Goal: Transaction & Acquisition: Purchase product/service

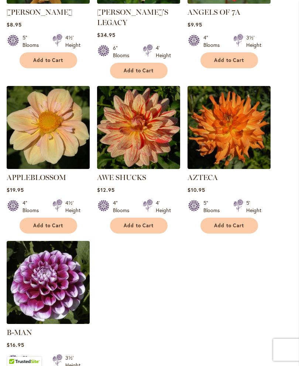
scroll to position [867, 0]
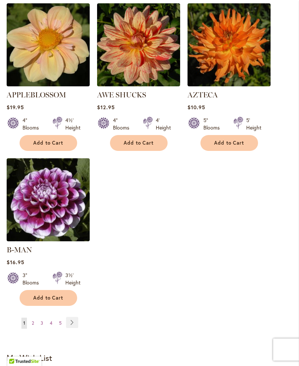
click at [72, 320] on link "Page Next" at bounding box center [72, 322] width 12 height 11
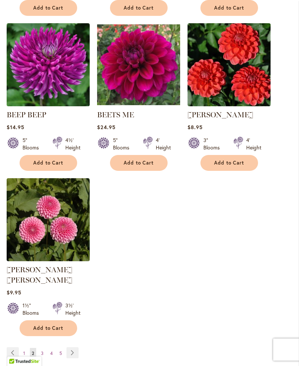
scroll to position [838, 0]
click at [76, 350] on link "Page Next" at bounding box center [72, 352] width 12 height 11
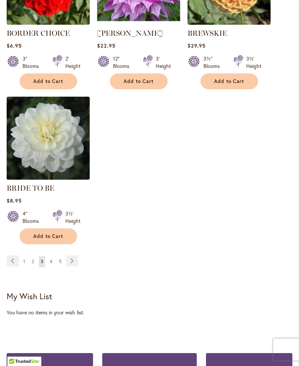
scroll to position [919, 0]
click at [70, 266] on link "Page Next" at bounding box center [72, 260] width 12 height 11
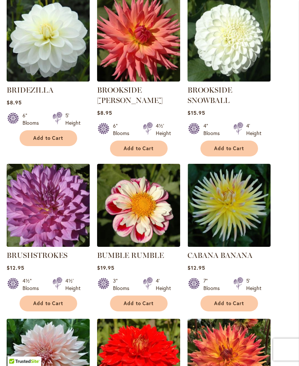
scroll to position [243, 0]
click at [144, 149] on button "Add to Cart" at bounding box center [139, 149] width 58 height 16
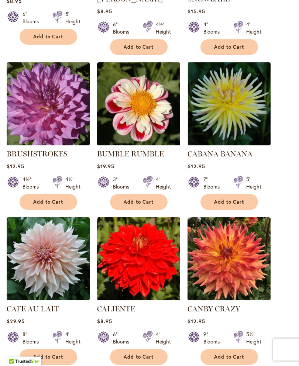
scroll to position [363, 0]
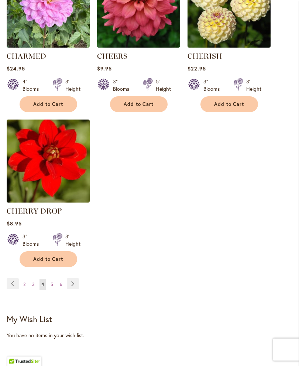
scroll to position [926, 0]
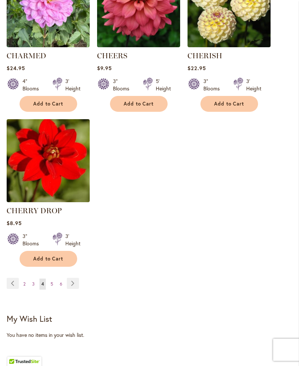
click at [73, 289] on link "Page Next" at bounding box center [73, 283] width 12 height 11
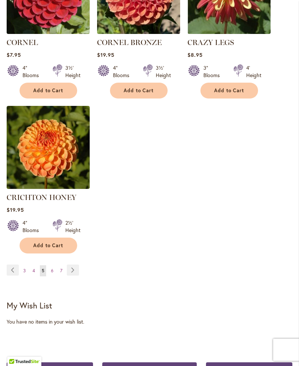
scroll to position [982, 0]
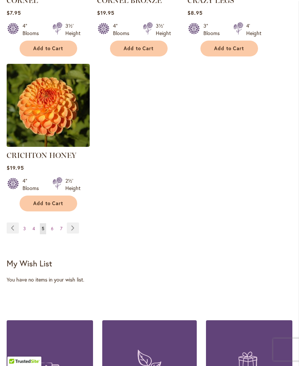
click at [76, 223] on link "Page Next" at bounding box center [73, 228] width 12 height 11
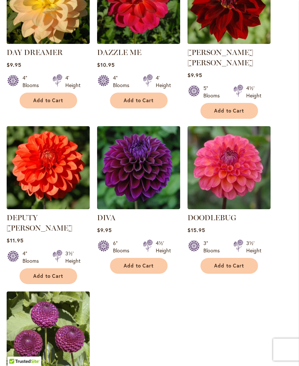
scroll to position [755, 0]
click at [51, 104] on span "Add to Cart" at bounding box center [48, 100] width 30 height 6
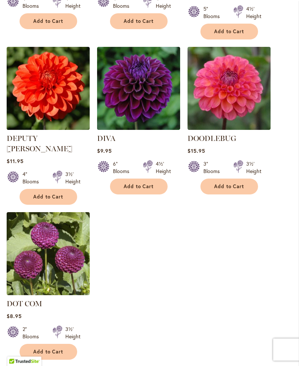
scroll to position [854, 0]
click at [56, 349] on span "Add to Cart" at bounding box center [48, 352] width 30 height 6
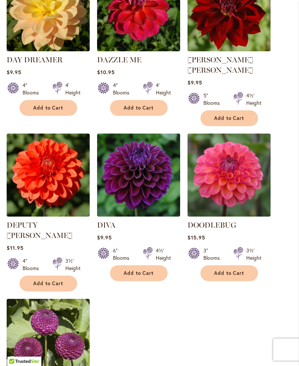
scroll to position [770, 0]
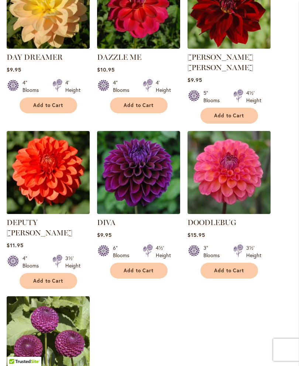
click at [231, 112] on span "Add to Cart" at bounding box center [229, 115] width 30 height 6
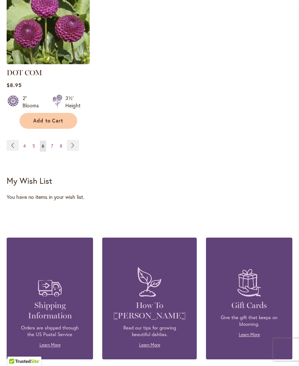
scroll to position [1085, 0]
click at [70, 140] on link "Page Next" at bounding box center [73, 145] width 12 height 11
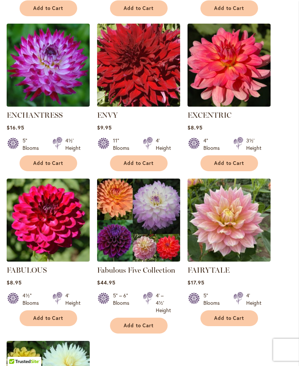
scroll to position [696, 0]
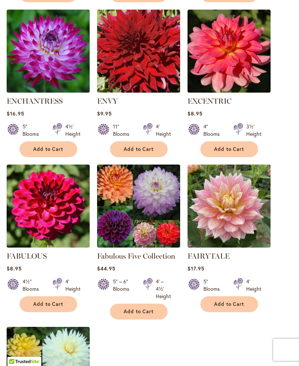
click at [149, 260] on link "Fabulous Five Collection" at bounding box center [136, 256] width 78 height 9
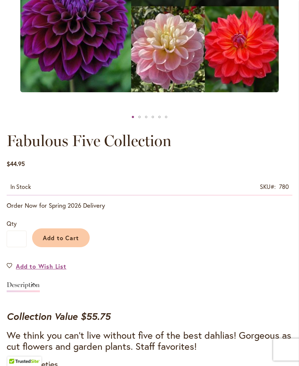
scroll to position [270, 0]
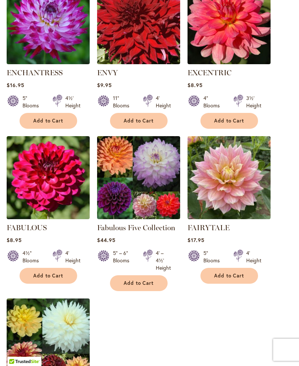
scroll to position [710, 0]
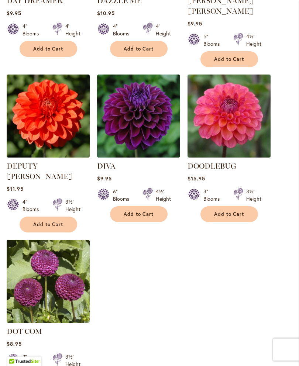
scroll to position [807, 0]
click at [145, 211] on span "Add to Cart" at bounding box center [139, 214] width 30 height 6
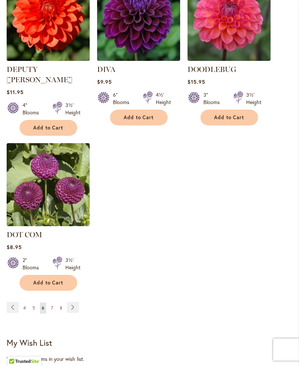
scroll to position [923, 0]
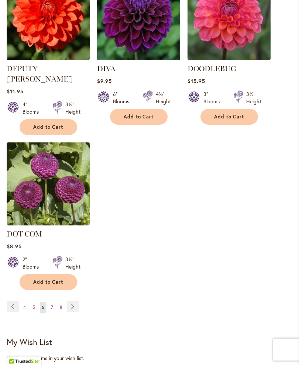
click at [49, 302] on link "Page 7" at bounding box center [52, 307] width 6 height 11
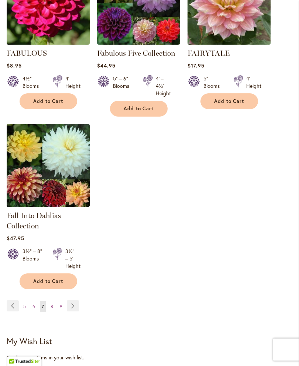
scroll to position [899, 0]
click at [74, 311] on link "Page Next" at bounding box center [73, 305] width 12 height 11
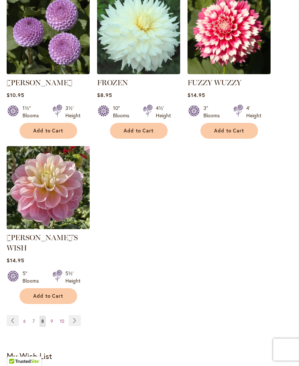
scroll to position [901, 0]
click at [53, 316] on link "Page 9" at bounding box center [52, 321] width 6 height 11
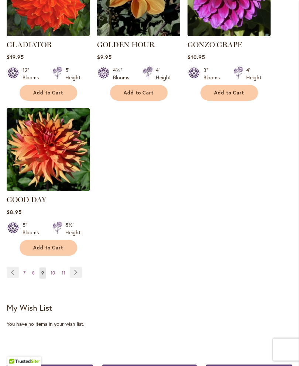
scroll to position [939, 0]
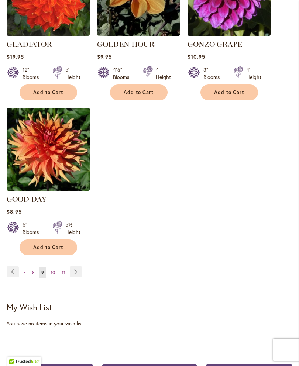
click at [54, 267] on link "Page 10" at bounding box center [53, 272] width 8 height 11
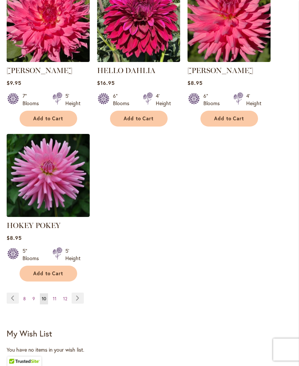
scroll to position [910, 0]
click at [57, 302] on link "Page 11" at bounding box center [54, 298] width 7 height 11
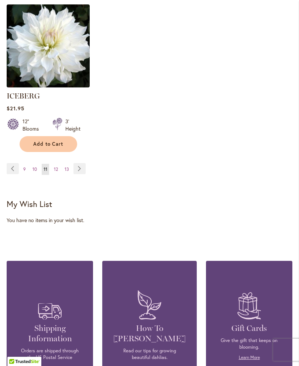
scroll to position [1032, 0]
click at [54, 167] on span "12" at bounding box center [56, 170] width 4 height 6
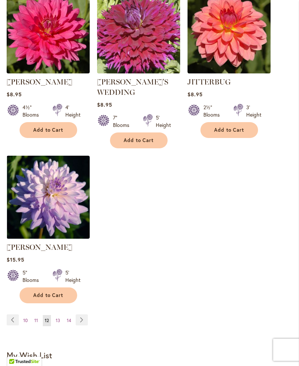
scroll to position [909, 0]
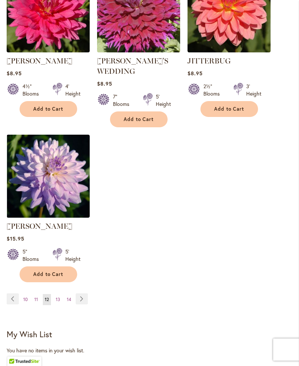
click at [59, 297] on span "13" at bounding box center [58, 300] width 4 height 6
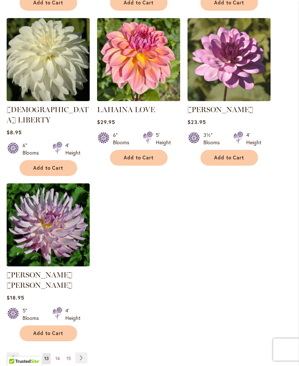
scroll to position [845, 0]
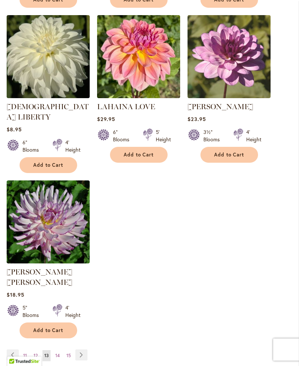
click at [58, 353] on span "14" at bounding box center [57, 356] width 4 height 6
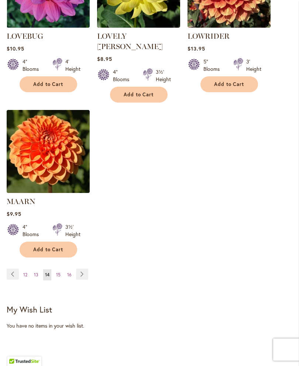
scroll to position [926, 0]
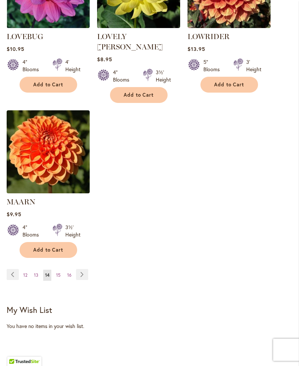
click at [59, 272] on span "15" at bounding box center [58, 275] width 4 height 6
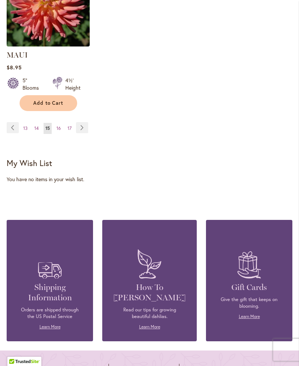
scroll to position [1013, 0]
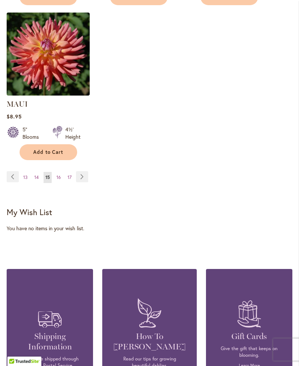
click at [58, 180] on span "16" at bounding box center [58, 178] width 4 height 6
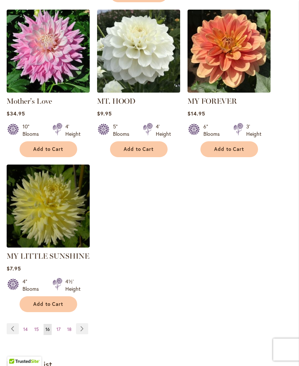
scroll to position [872, 0]
click at [59, 326] on span "17" at bounding box center [58, 329] width 4 height 6
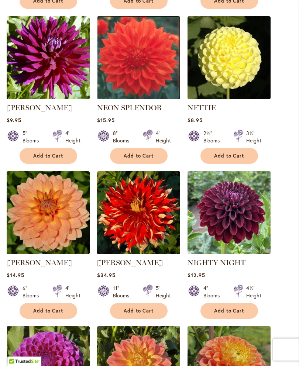
scroll to position [380, 0]
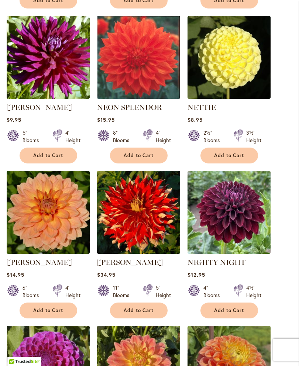
click at [60, 163] on button "Add to Cart" at bounding box center [49, 156] width 58 height 16
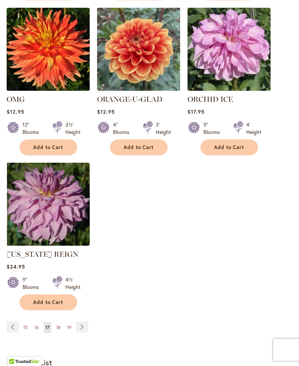
scroll to position [876, 0]
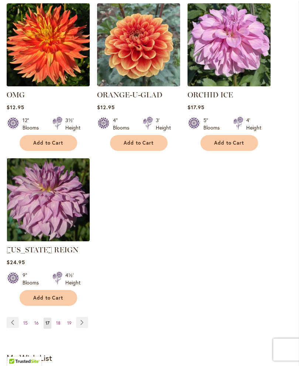
click at [58, 326] on span "18" at bounding box center [58, 323] width 4 height 6
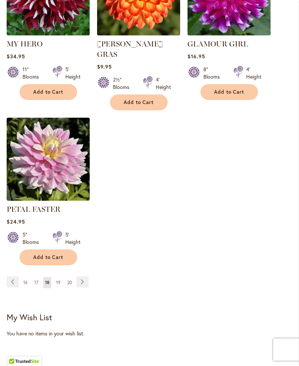
scroll to position [929, 0]
click at [59, 283] on link "Page 19" at bounding box center [58, 282] width 8 height 11
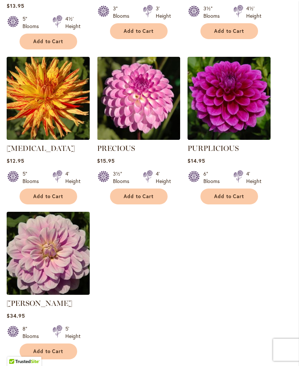
scroll to position [904, 0]
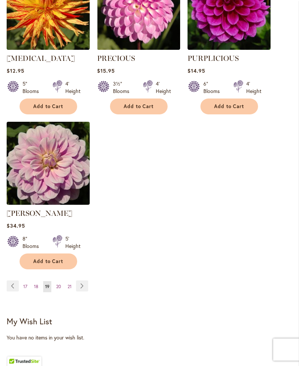
click at [59, 290] on span "20" at bounding box center [58, 287] width 5 height 6
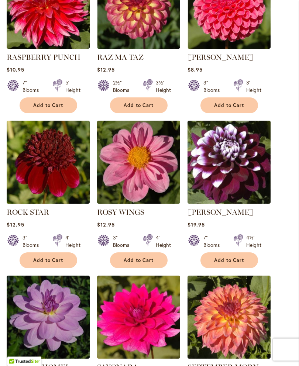
scroll to position [276, 0]
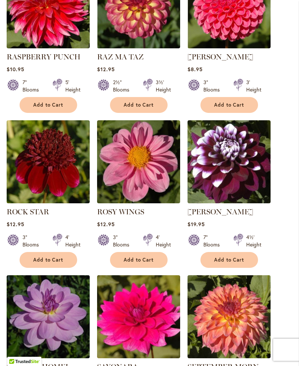
click at [65, 262] on button "Add to Cart" at bounding box center [49, 260] width 58 height 16
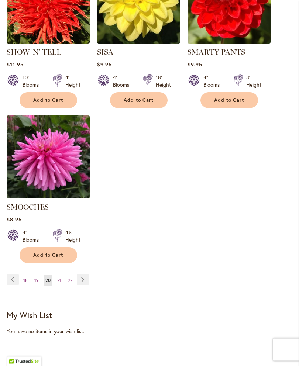
scroll to position [930, 0]
click at [58, 280] on span "21" at bounding box center [59, 280] width 4 height 6
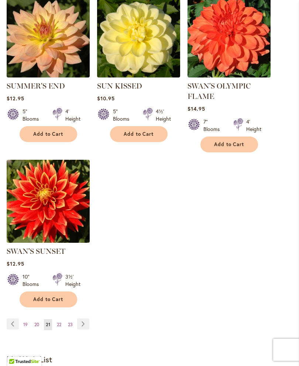
scroll to position [877, 0]
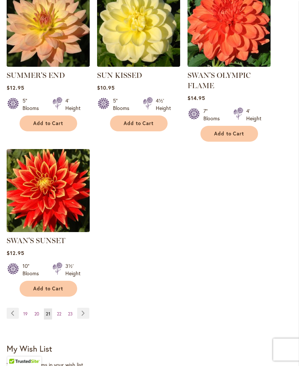
click at [61, 317] on span "22" at bounding box center [59, 314] width 4 height 6
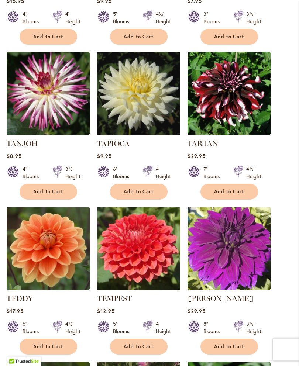
scroll to position [500, 0]
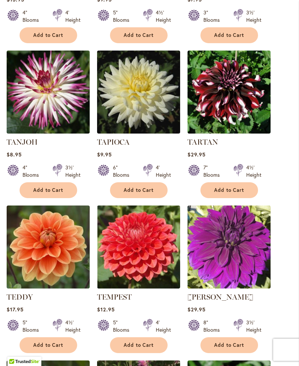
click at [232, 43] on button "Add to Cart" at bounding box center [229, 35] width 58 height 16
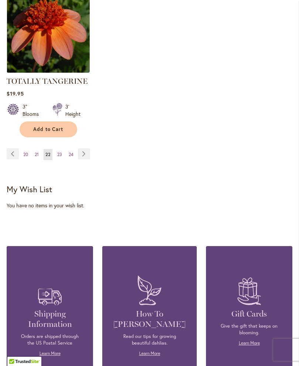
scroll to position [1081, 0]
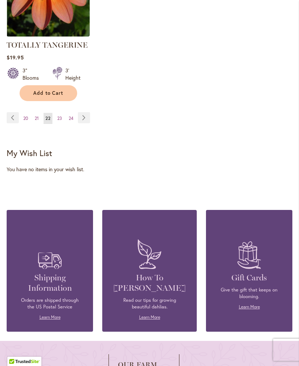
click at [62, 124] on link "Page 23" at bounding box center [59, 118] width 8 height 11
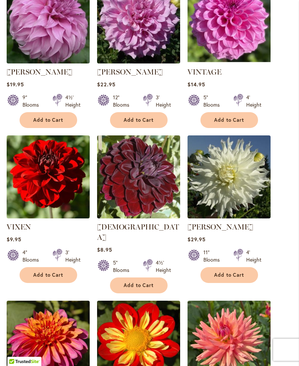
scroll to position [572, 0]
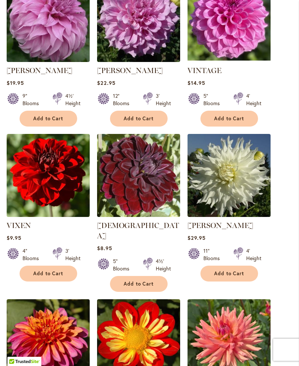
click at [143, 281] on span "Add to Cart" at bounding box center [139, 284] width 30 height 6
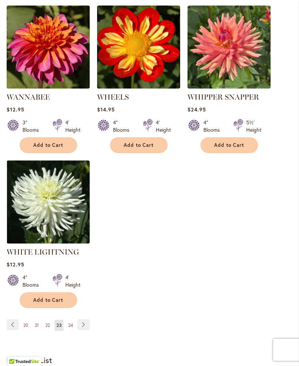
scroll to position [933, 0]
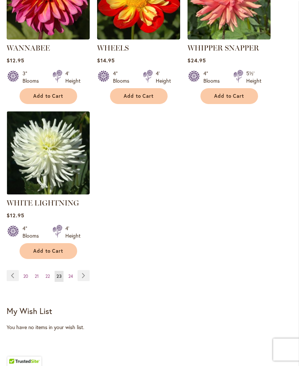
click at [74, 272] on link "Page 24" at bounding box center [70, 276] width 8 height 11
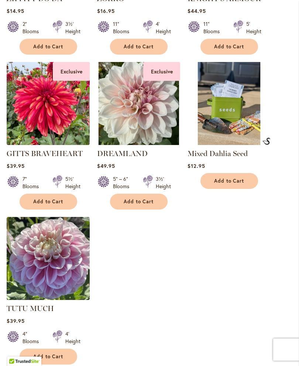
scroll to position [800, 0]
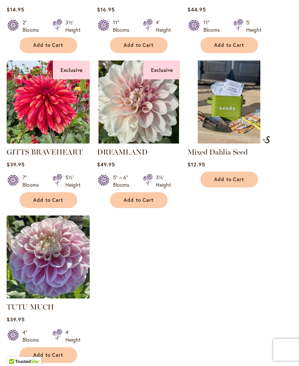
click at [232, 156] on link "Mixed Dahlia Seed" at bounding box center [217, 152] width 60 height 9
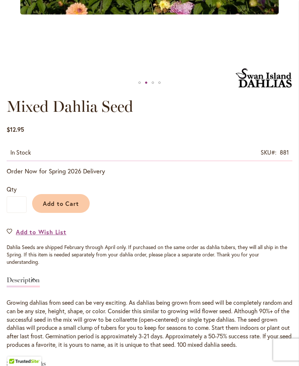
scroll to position [318, 0]
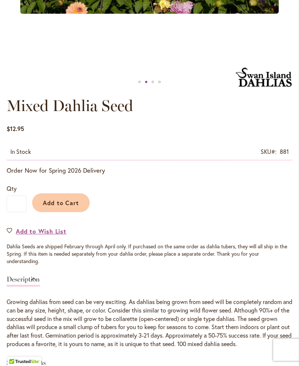
click at [68, 207] on span "Add to Cart" at bounding box center [61, 203] width 37 height 8
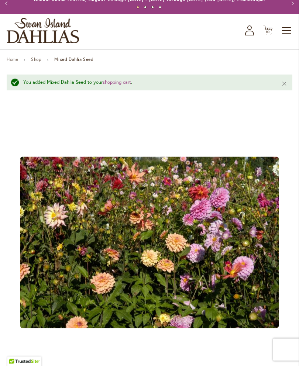
scroll to position [0, 0]
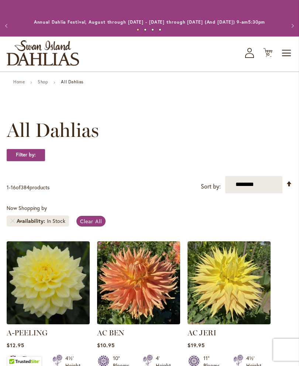
click at [267, 57] on span "10" at bounding box center [268, 54] width 4 height 5
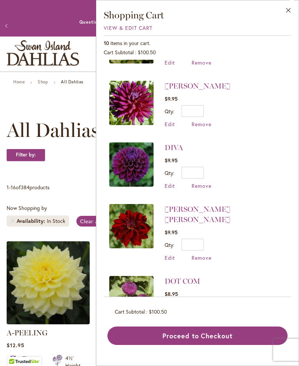
scroll to position [235, 0]
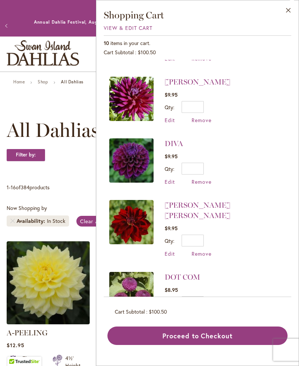
click at [132, 161] on img at bounding box center [131, 160] width 44 height 44
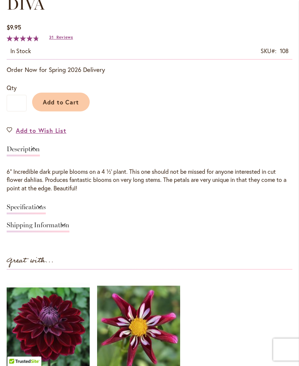
scroll to position [414, 0]
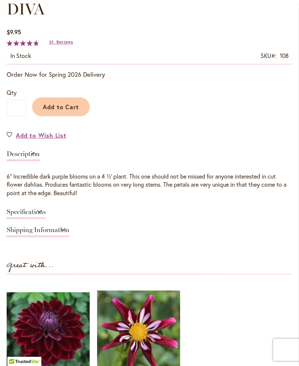
click at [46, 216] on link "Specifications" at bounding box center [26, 213] width 39 height 11
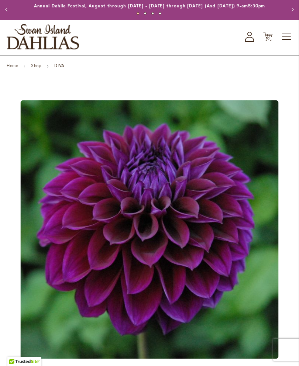
scroll to position [0, 0]
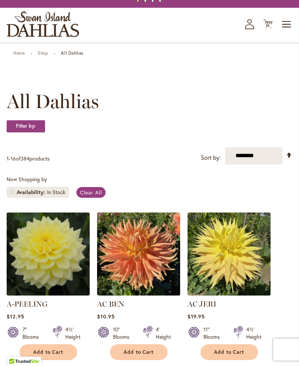
scroll to position [24, 0]
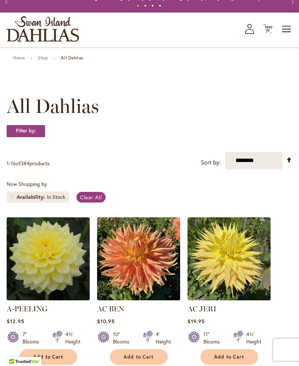
click at [267, 33] on span "10" at bounding box center [268, 30] width 4 height 5
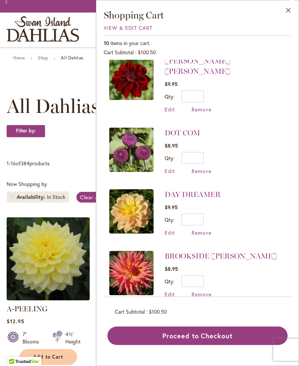
scroll to position [379, 0]
click at [208, 229] on span "Remove" at bounding box center [201, 232] width 20 height 7
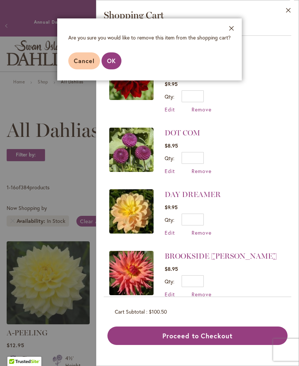
click at [113, 58] on span "OK" at bounding box center [111, 61] width 9 height 8
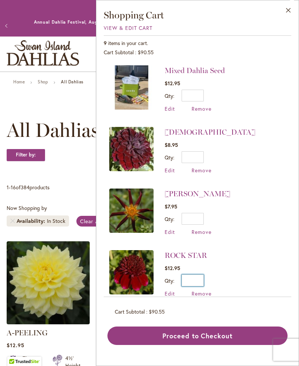
click at [204, 282] on input "*" at bounding box center [192, 280] width 22 height 12
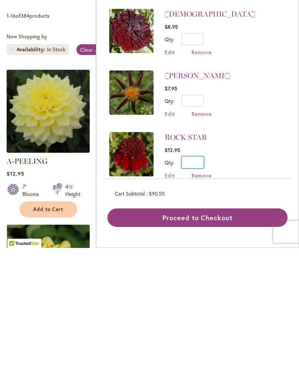
scroll to position [58, 0]
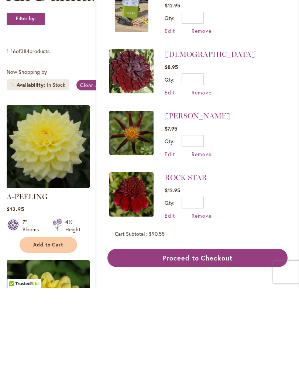
click at [200, 228] on span "Remove" at bounding box center [201, 231] width 20 height 7
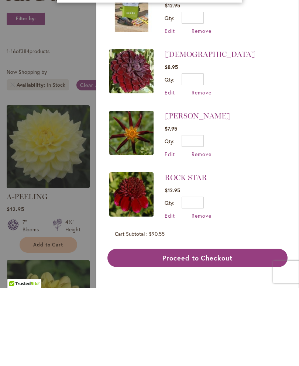
scroll to position [0, 0]
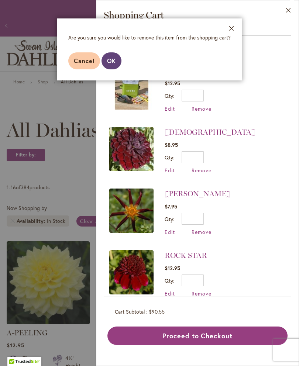
click at [117, 62] on button "OK" at bounding box center [111, 60] width 20 height 17
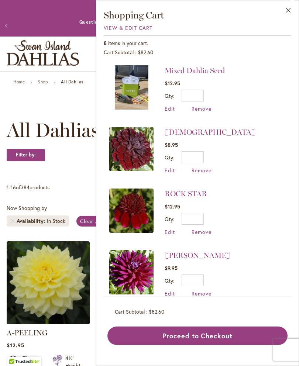
click at [132, 155] on img at bounding box center [131, 149] width 44 height 44
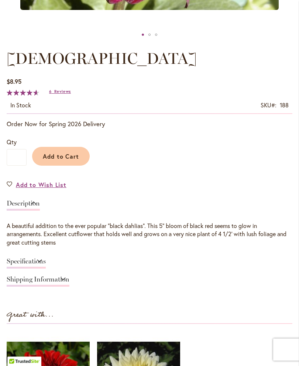
scroll to position [365, 0]
click at [46, 268] on link "Specifications" at bounding box center [26, 263] width 39 height 11
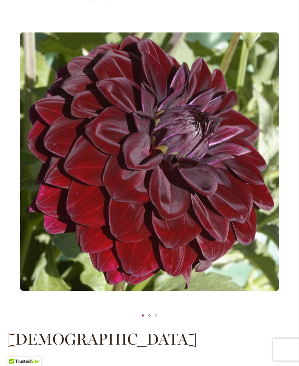
scroll to position [80, 0]
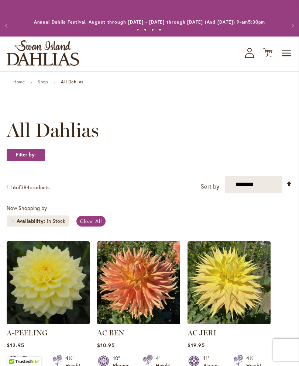
click at [266, 57] on icon at bounding box center [267, 52] width 9 height 9
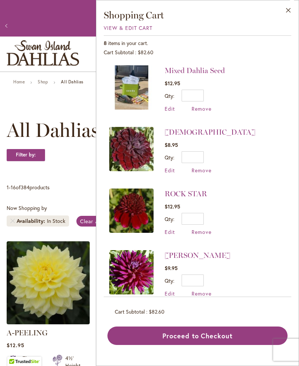
click at [206, 247] on li "NADINE JESSIE $9.95 Qty * Update Edit Remove" at bounding box center [197, 274] width 176 height 62
click at [198, 246] on li "NADINE JESSIE $9.95 Qty * Update Edit Remove" at bounding box center [197, 274] width 176 height 62
click at [203, 243] on li "NADINE JESSIE $9.95 Qty * Update Edit Remove" at bounding box center [197, 274] width 176 height 62
click at [207, 247] on li "NADINE JESSIE $9.95 Qty * Update Edit Remove" at bounding box center [197, 274] width 176 height 62
click at [201, 306] on div "8 items in your cart. Cart Subtotal $82.60 Recently added item(s) Mixed Dahlia …" at bounding box center [197, 189] width 187 height 309
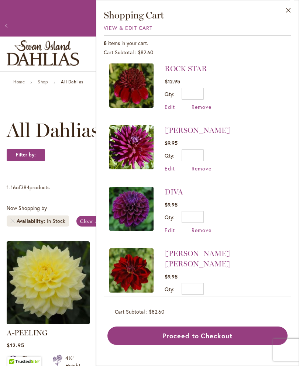
scroll to position [138, 0]
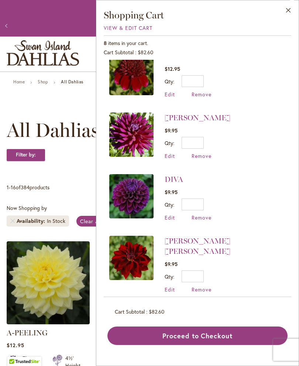
click at [140, 273] on img at bounding box center [131, 258] width 44 height 44
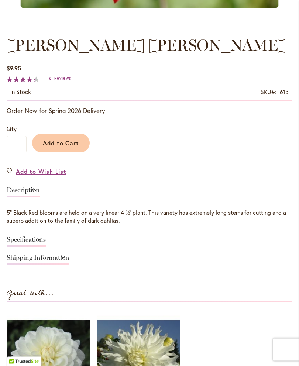
scroll to position [369, 0]
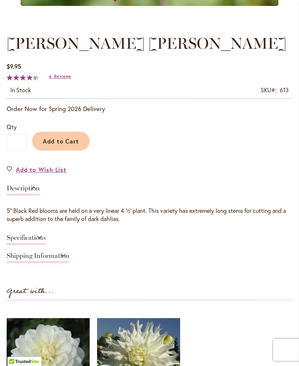
click at [46, 242] on link "Specifications" at bounding box center [26, 239] width 39 height 11
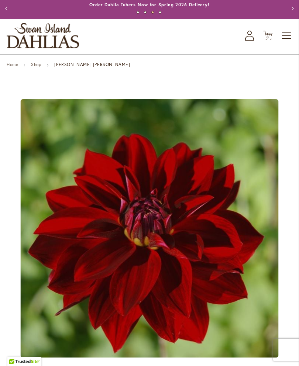
scroll to position [0, 0]
